Goal: Entertainment & Leisure: Consume media (video, audio)

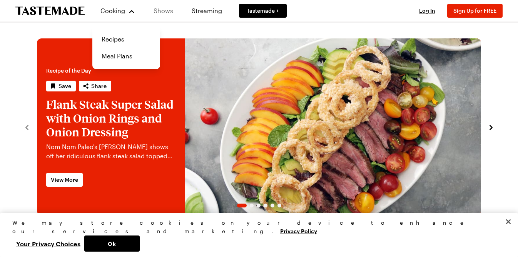
click at [158, 12] on link "Shows" at bounding box center [163, 11] width 35 height 22
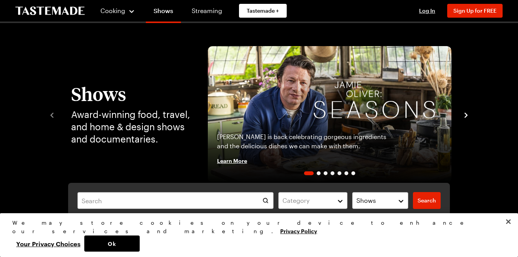
click at [466, 115] on icon "navigate to next item" at bounding box center [465, 115] width 3 height 5
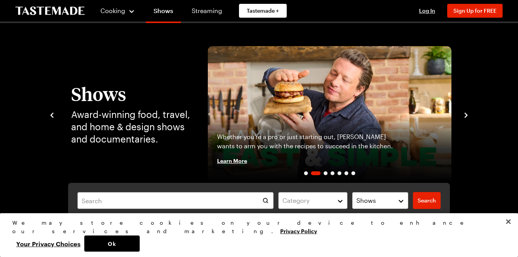
click at [466, 115] on icon "navigate to next item" at bounding box center [465, 115] width 3 height 5
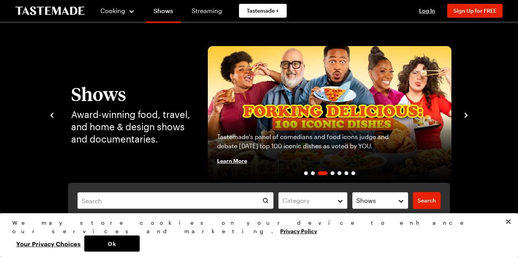
click at [466, 115] on icon "navigate to next item" at bounding box center [465, 115] width 3 height 5
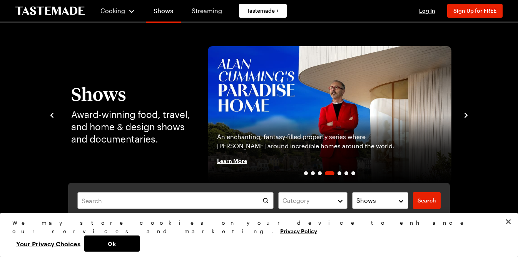
click at [466, 115] on icon "navigate to next item" at bounding box center [465, 115] width 3 height 5
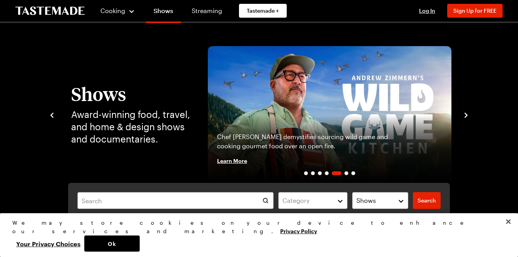
click at [466, 115] on icon "navigate to next item" at bounding box center [465, 115] width 3 height 5
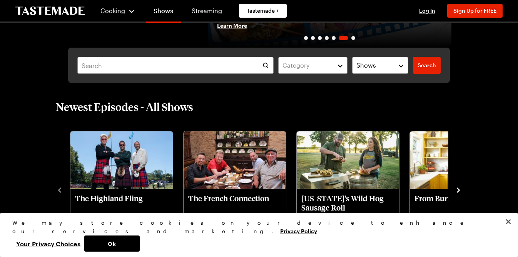
scroll to position [241, 0]
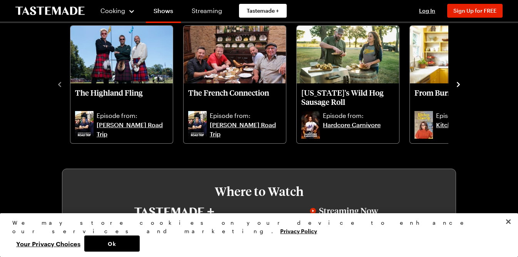
click at [459, 83] on icon "navigate to next item" at bounding box center [458, 85] width 8 height 8
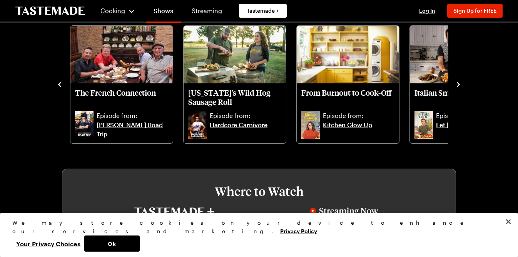
click at [459, 83] on icon "navigate to next item" at bounding box center [458, 85] width 8 height 8
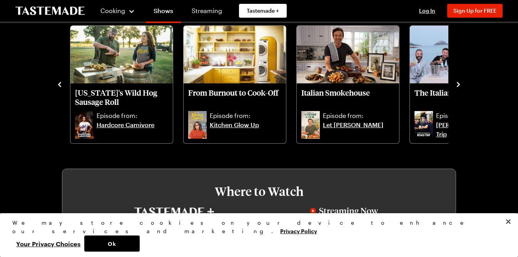
click at [459, 83] on icon "navigate to next item" at bounding box center [458, 85] width 8 height 8
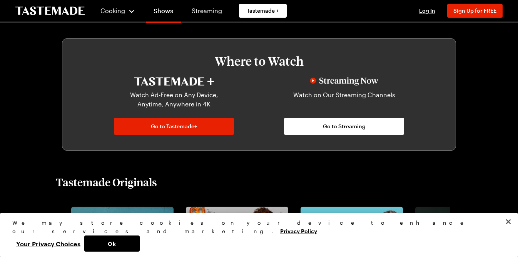
scroll to position [0, 0]
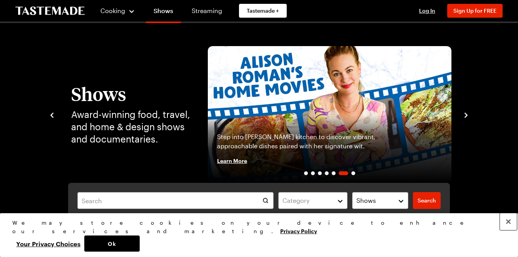
click at [510, 230] on button "Close" at bounding box center [507, 221] width 17 height 17
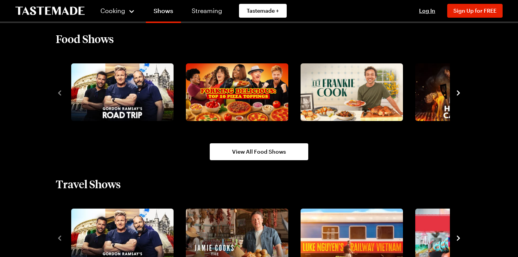
scroll to position [658, 0]
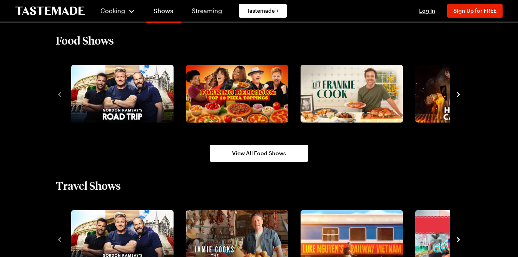
click at [458, 96] on icon "navigate to next item" at bounding box center [458, 95] width 8 height 8
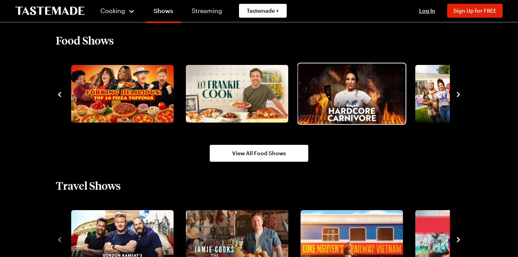
click at [375, 99] on img "4 / 10" at bounding box center [351, 94] width 107 height 60
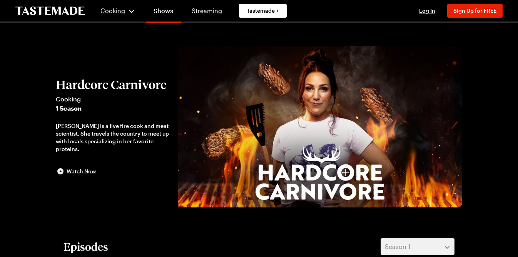
click at [84, 170] on span "Watch Now" at bounding box center [81, 172] width 29 height 8
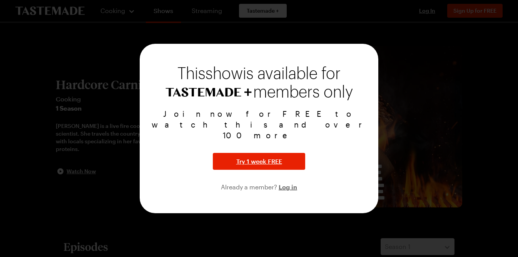
click at [399, 68] on div at bounding box center [259, 128] width 518 height 257
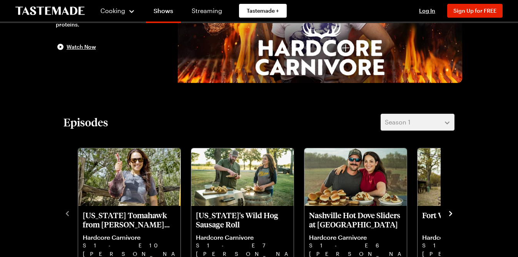
scroll to position [200, 0]
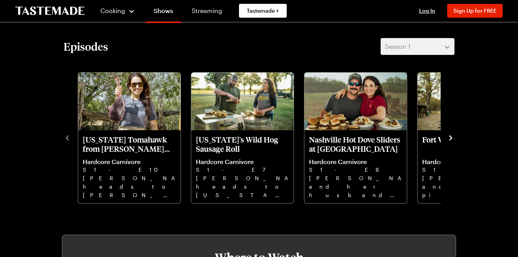
click at [452, 137] on icon "navigate to next item" at bounding box center [450, 138] width 8 height 8
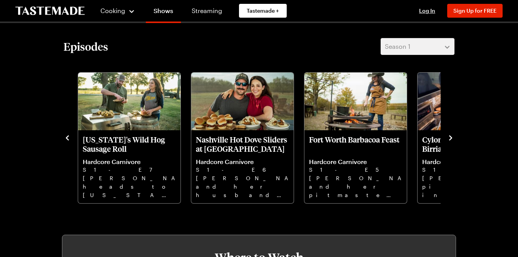
click at [452, 137] on icon "navigate to next item" at bounding box center [450, 138] width 8 height 8
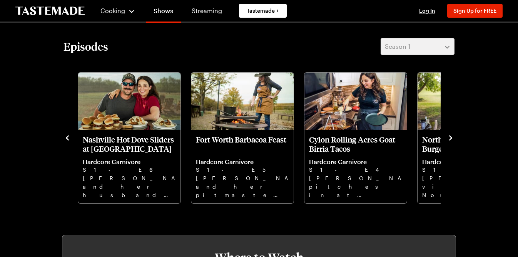
click at [452, 137] on icon "navigate to next item" at bounding box center [450, 138] width 8 height 8
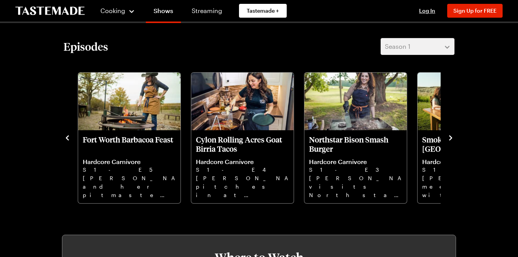
click at [452, 137] on icon "navigate to next item" at bounding box center [450, 138] width 8 height 8
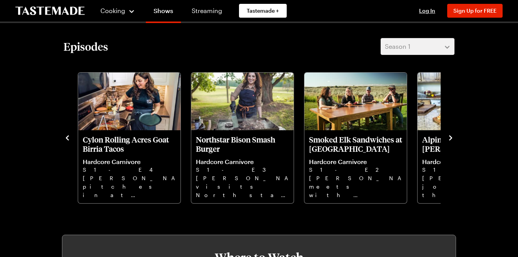
click at [452, 137] on icon "navigate to next item" at bounding box center [450, 138] width 8 height 8
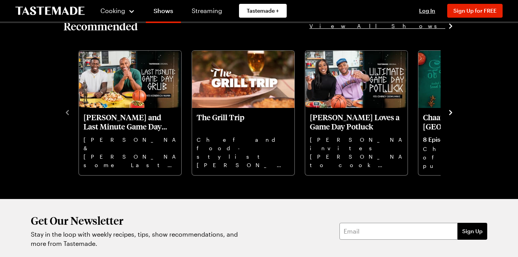
scroll to position [556, 0]
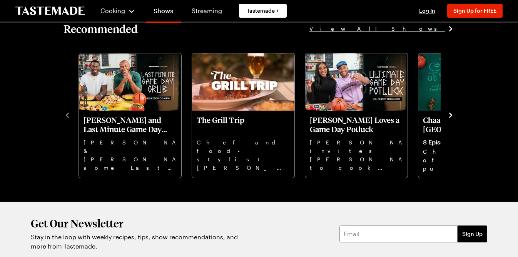
click at [452, 117] on icon "navigate to next item" at bounding box center [450, 116] width 8 height 8
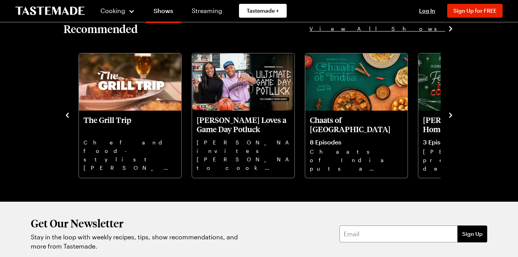
click at [452, 117] on icon "navigate to next item" at bounding box center [450, 116] width 8 height 8
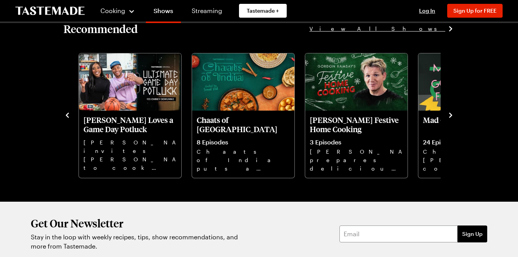
click at [452, 117] on icon "navigate to next item" at bounding box center [450, 116] width 8 height 8
